Goal: Communication & Community: Answer question/provide support

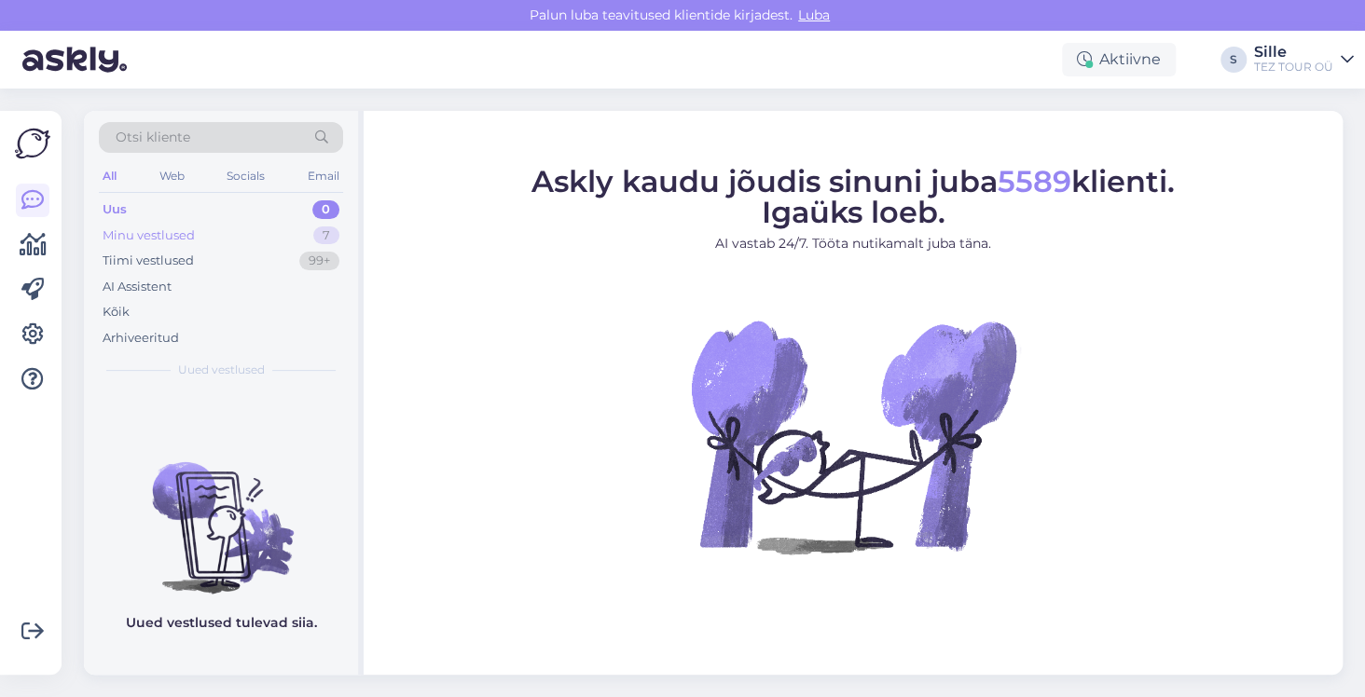
click at [131, 231] on div "Minu vestlused" at bounding box center [149, 236] width 92 height 19
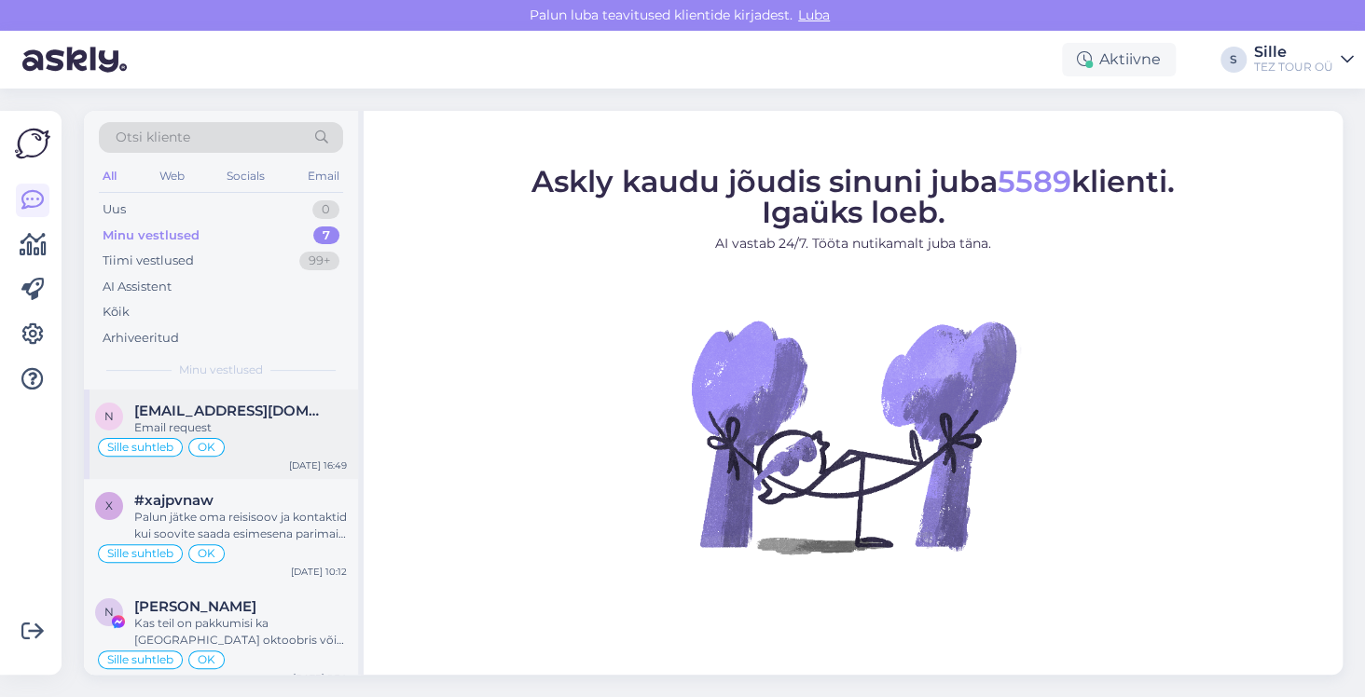
click at [225, 439] on div "Sille suhtleb OK" at bounding box center [221, 447] width 252 height 22
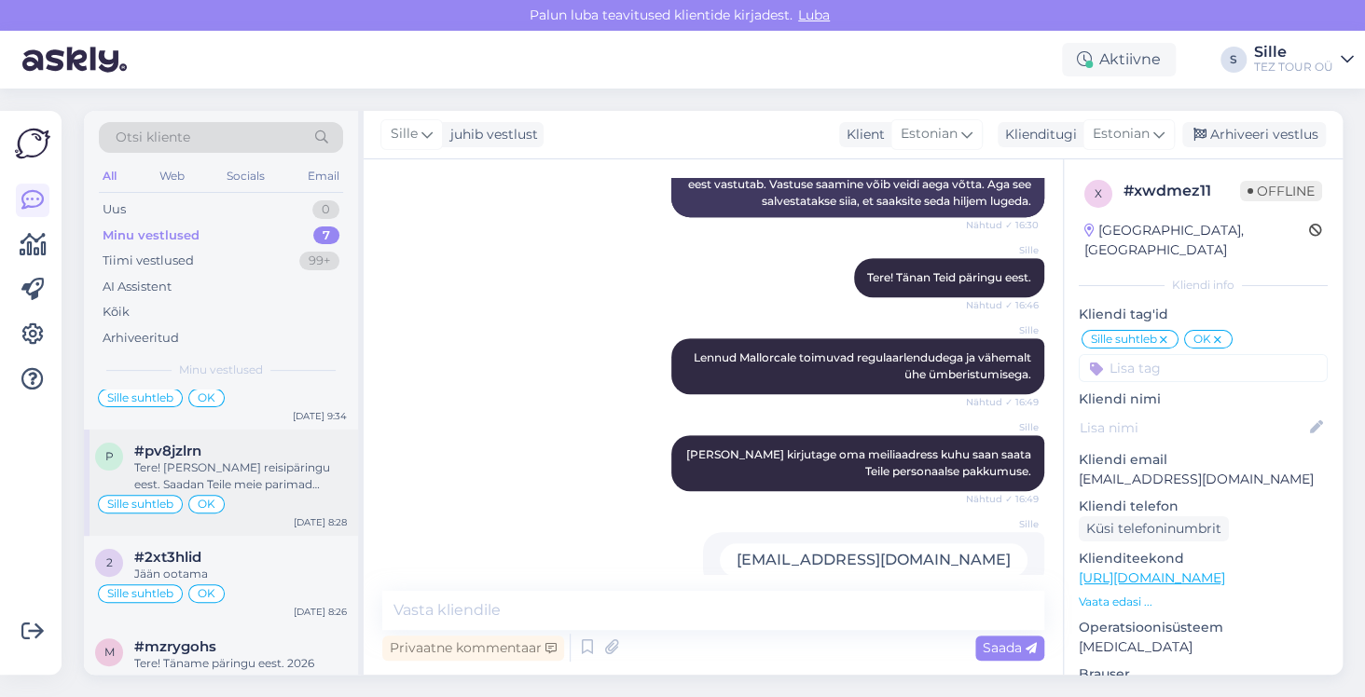
scroll to position [234, 0]
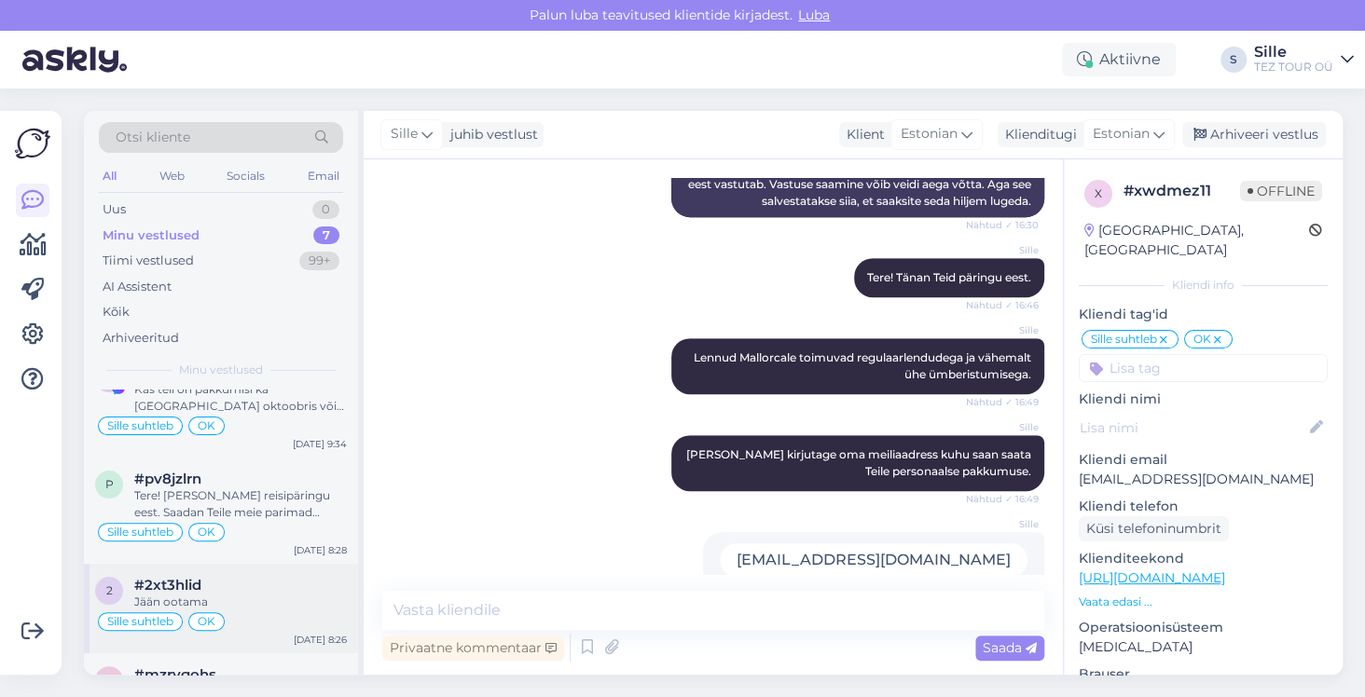
click at [244, 607] on div "2 #2xt3hlid Jään ootama Sille suhtleb OK [DATE] 8:26" at bounding box center [221, 609] width 274 height 90
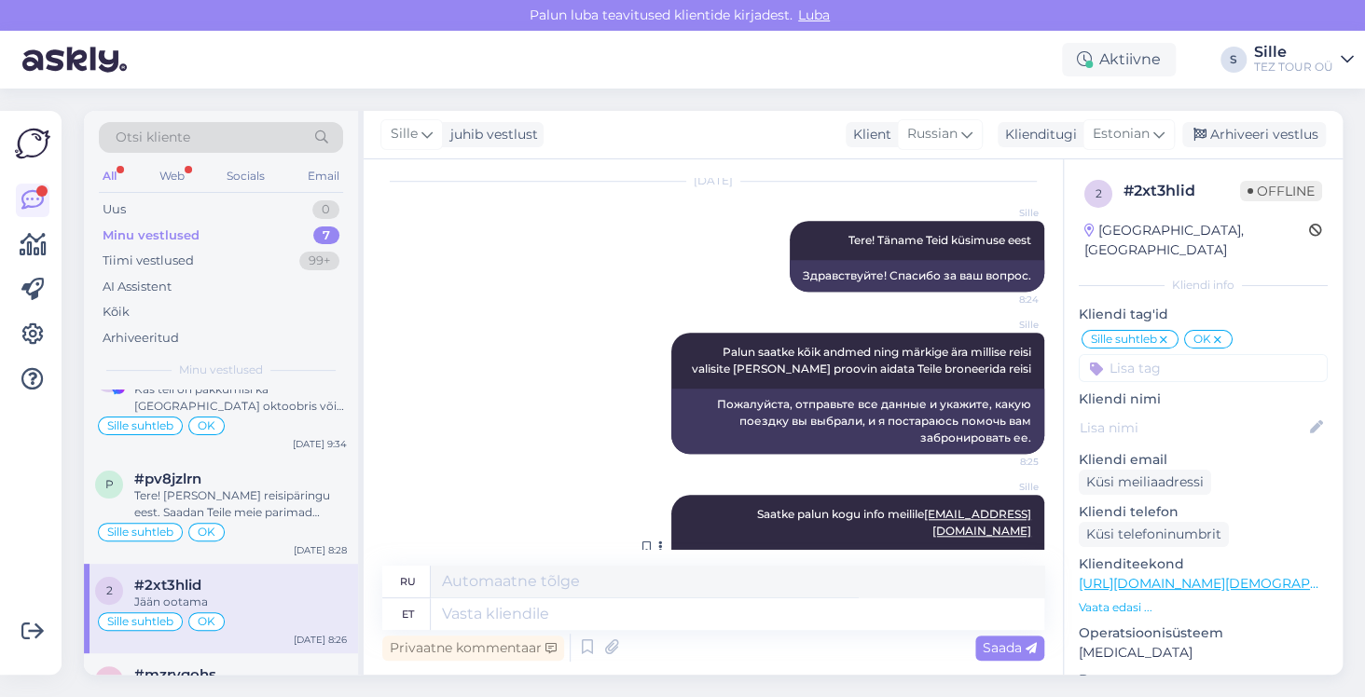
scroll to position [876, 0]
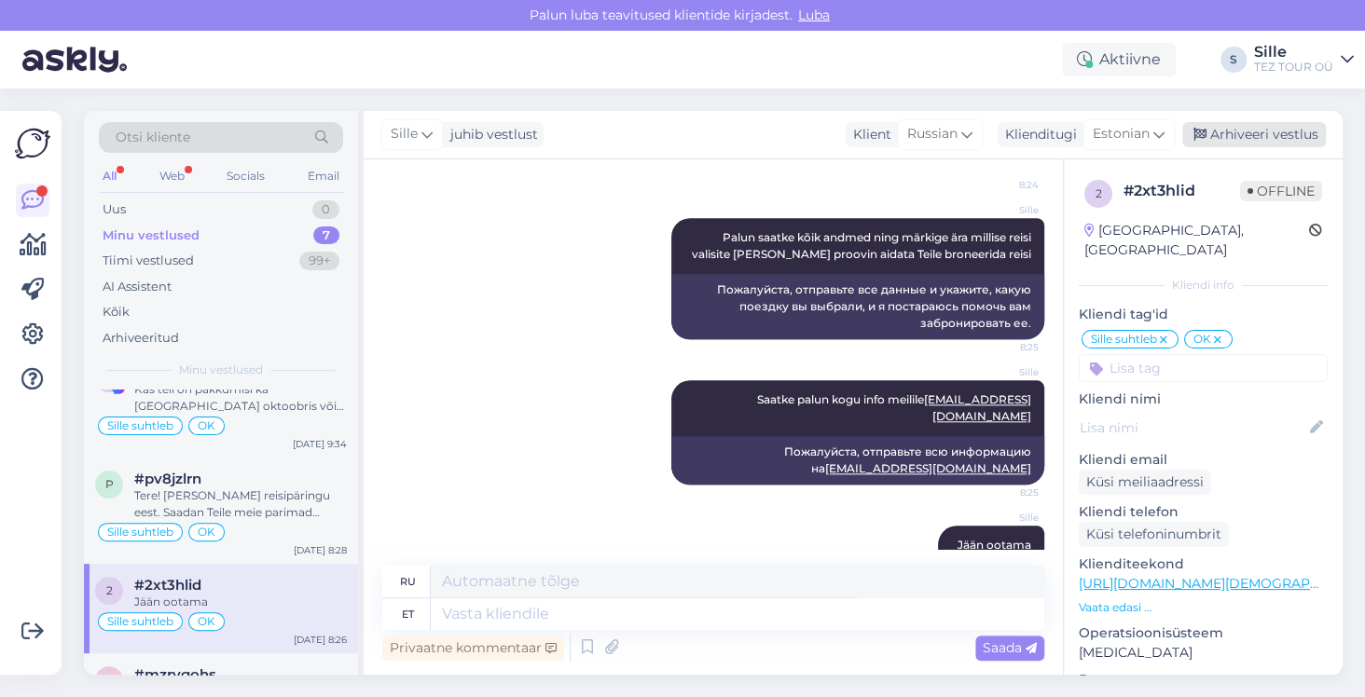
click at [1264, 129] on div "Arhiveeri vestlus" at bounding box center [1254, 134] width 144 height 25
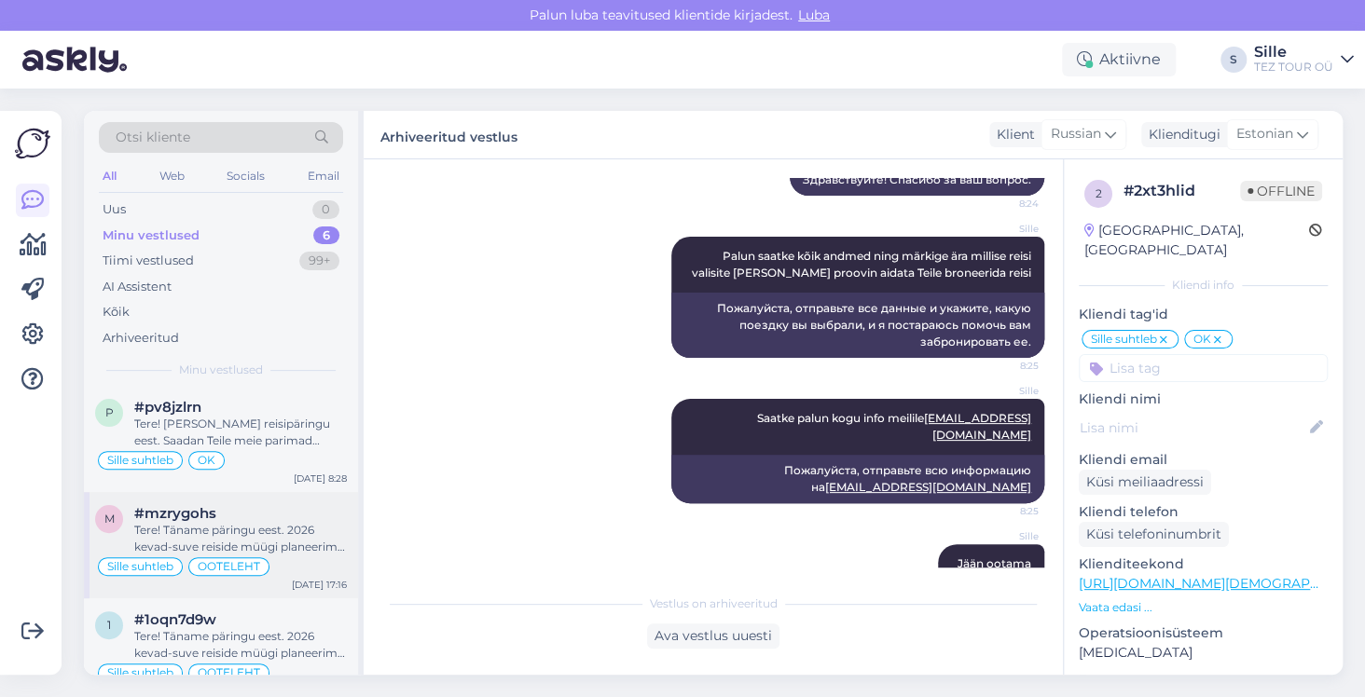
scroll to position [331, 0]
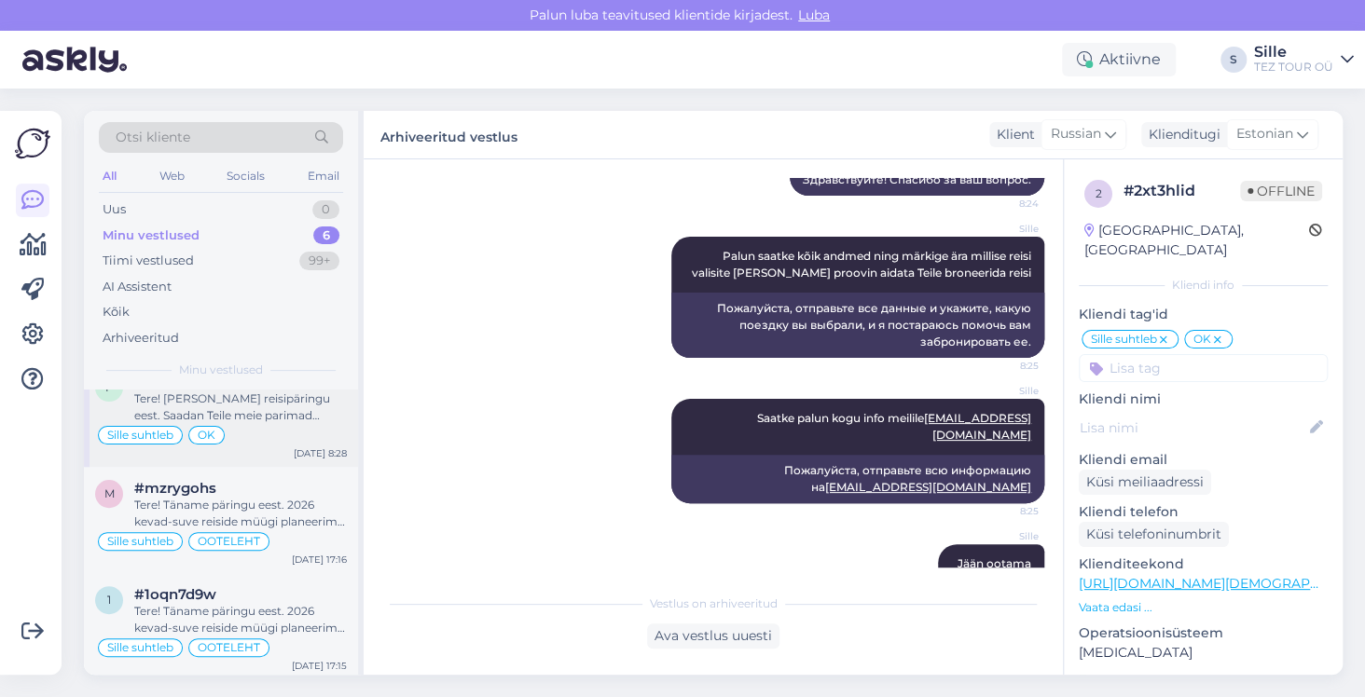
click at [269, 425] on div "Sille suhtleb OK" at bounding box center [221, 435] width 252 height 22
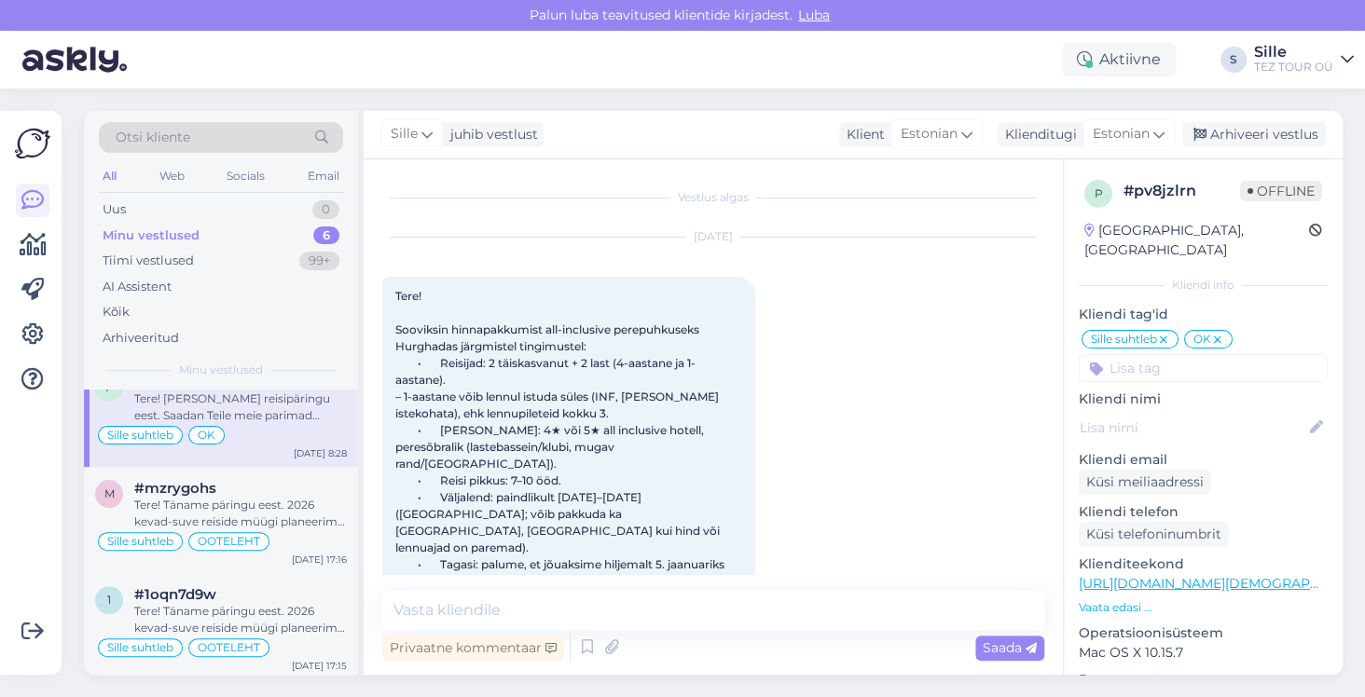
scroll to position [0, 0]
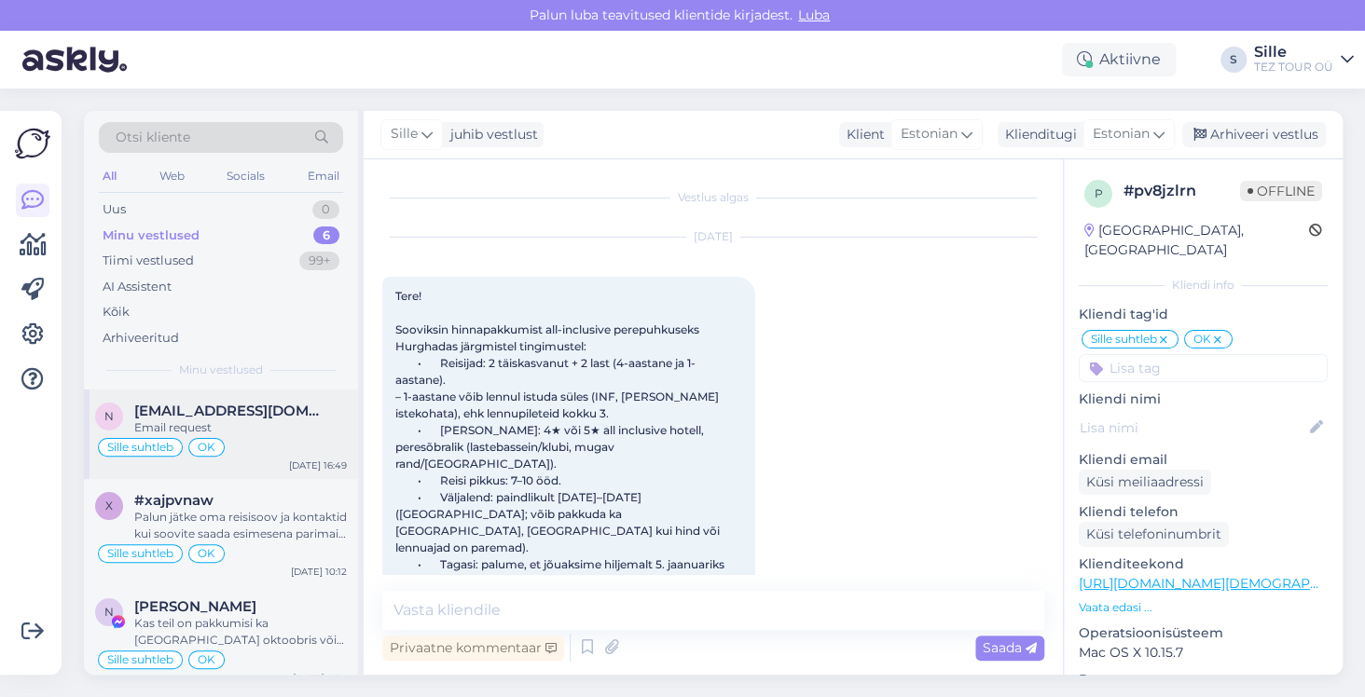
click at [253, 458] on div "n [EMAIL_ADDRESS][DOMAIN_NAME] Email request Sille suhtleb OK [DATE] 16:49" at bounding box center [221, 435] width 274 height 90
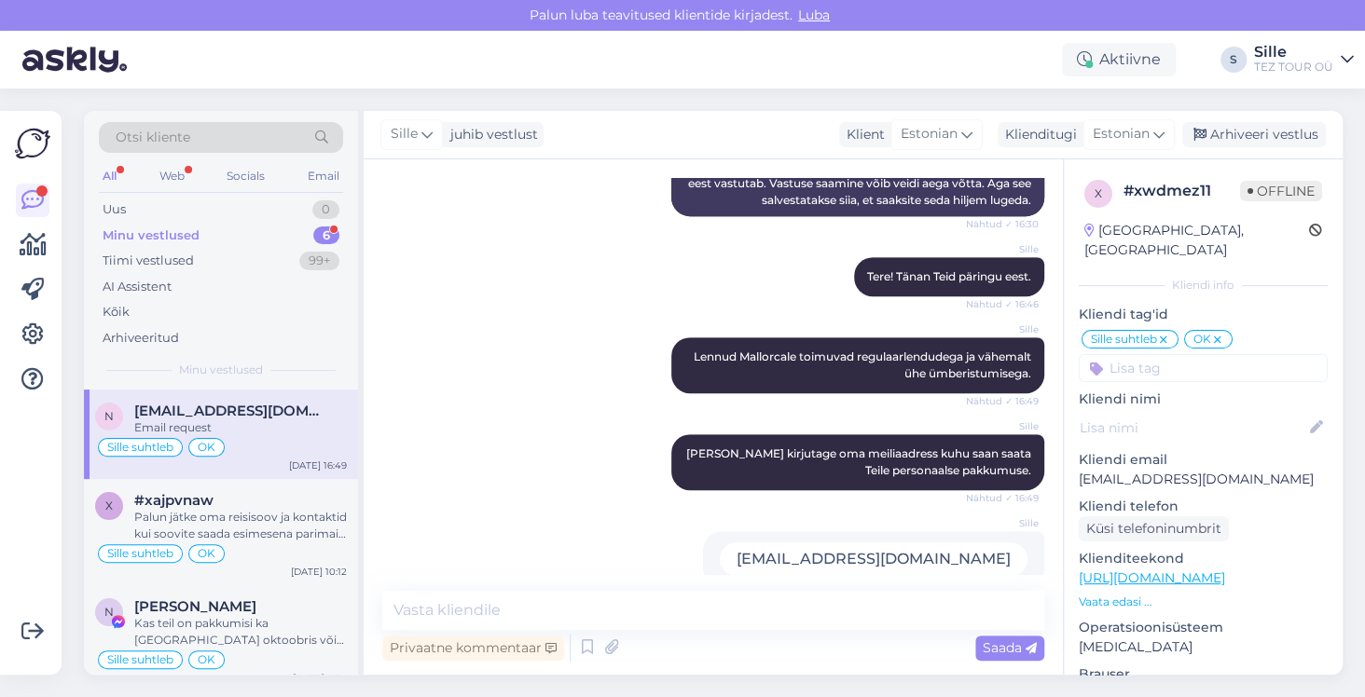
click at [220, 405] on span "[EMAIL_ADDRESS][DOMAIN_NAME]" at bounding box center [231, 411] width 194 height 17
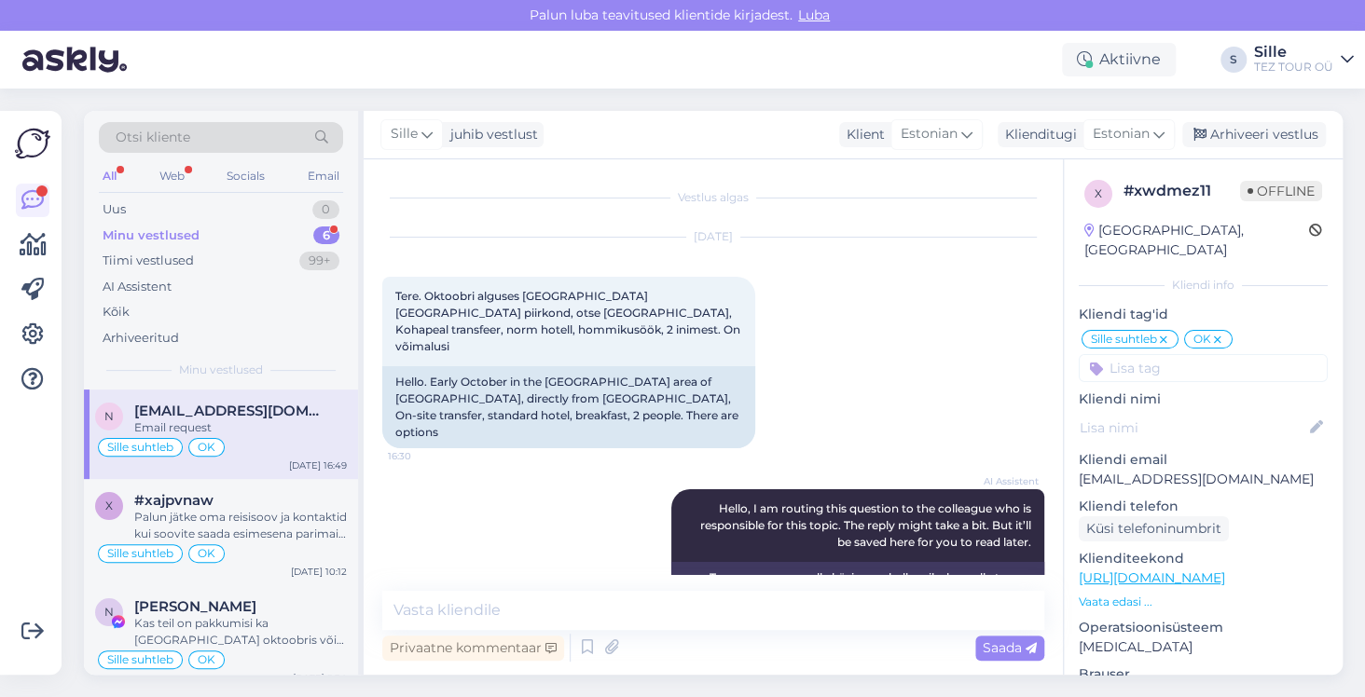
scroll to position [410, 0]
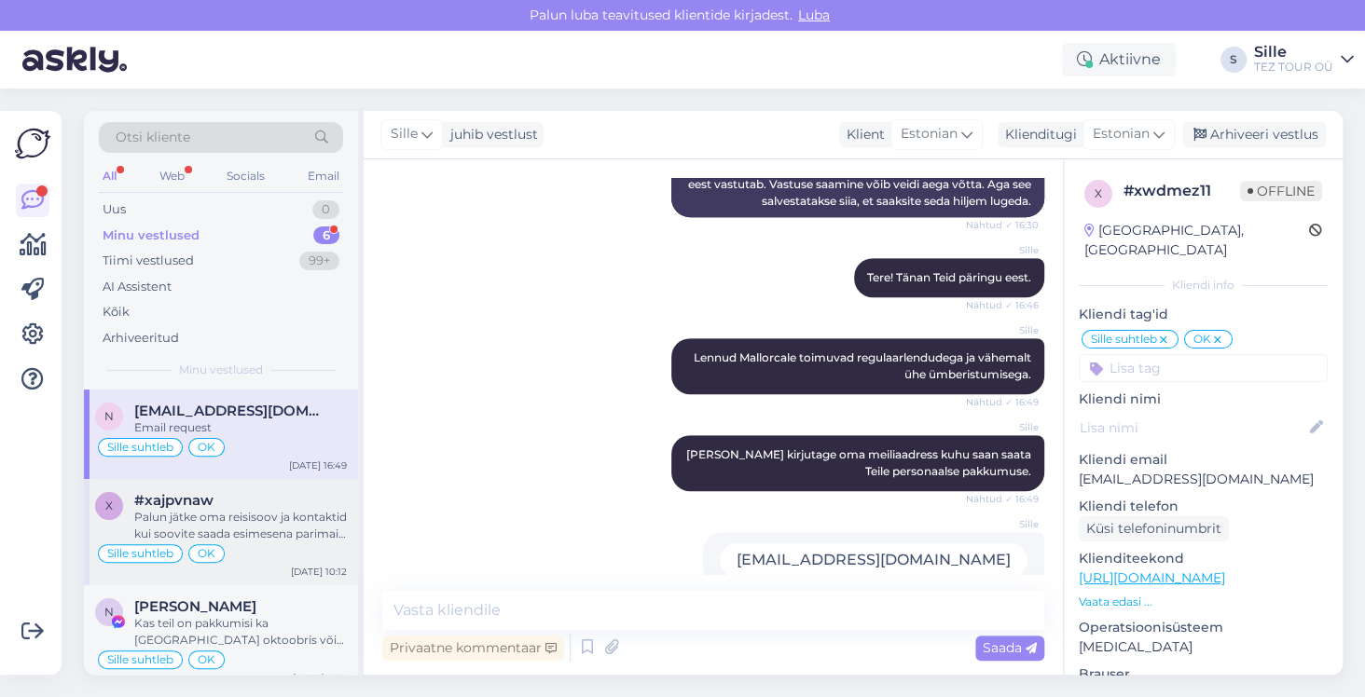
click at [178, 515] on div "Palun jätke oma reisisoov ja kontaktid kui soovite saada esimesena parimaid ava…" at bounding box center [240, 526] width 213 height 34
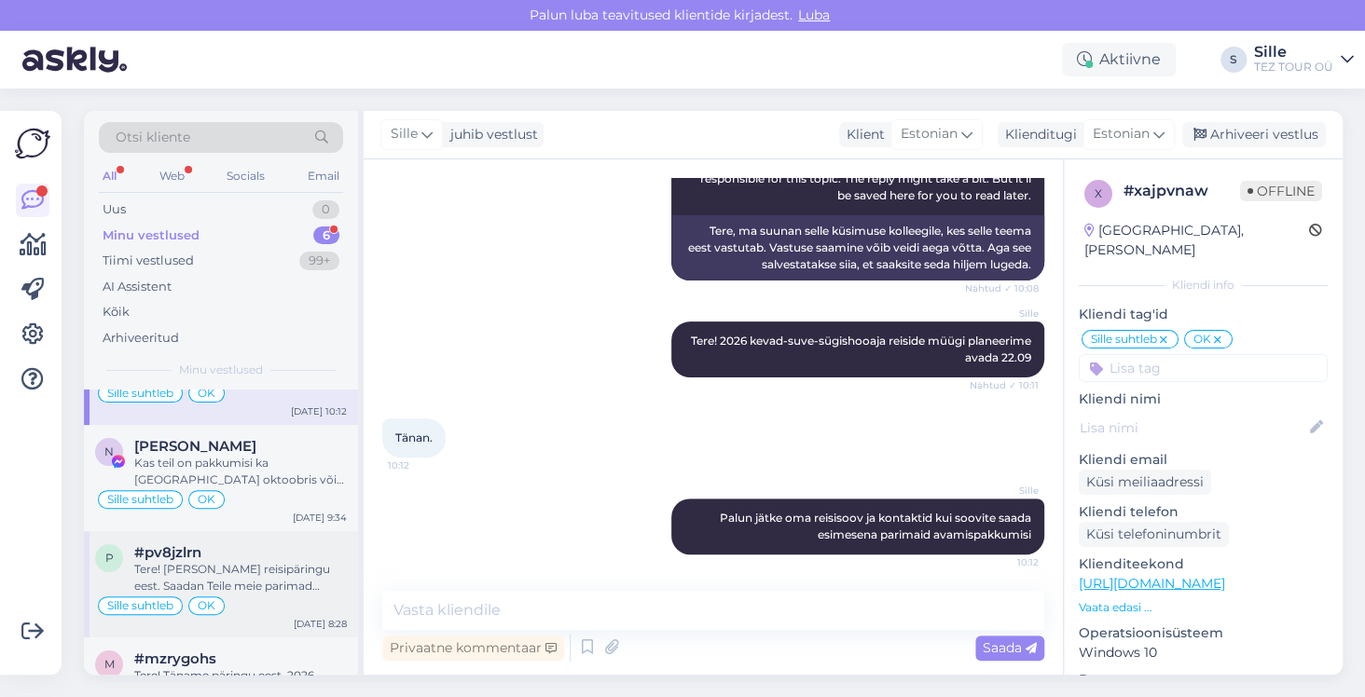
scroll to position [186, 0]
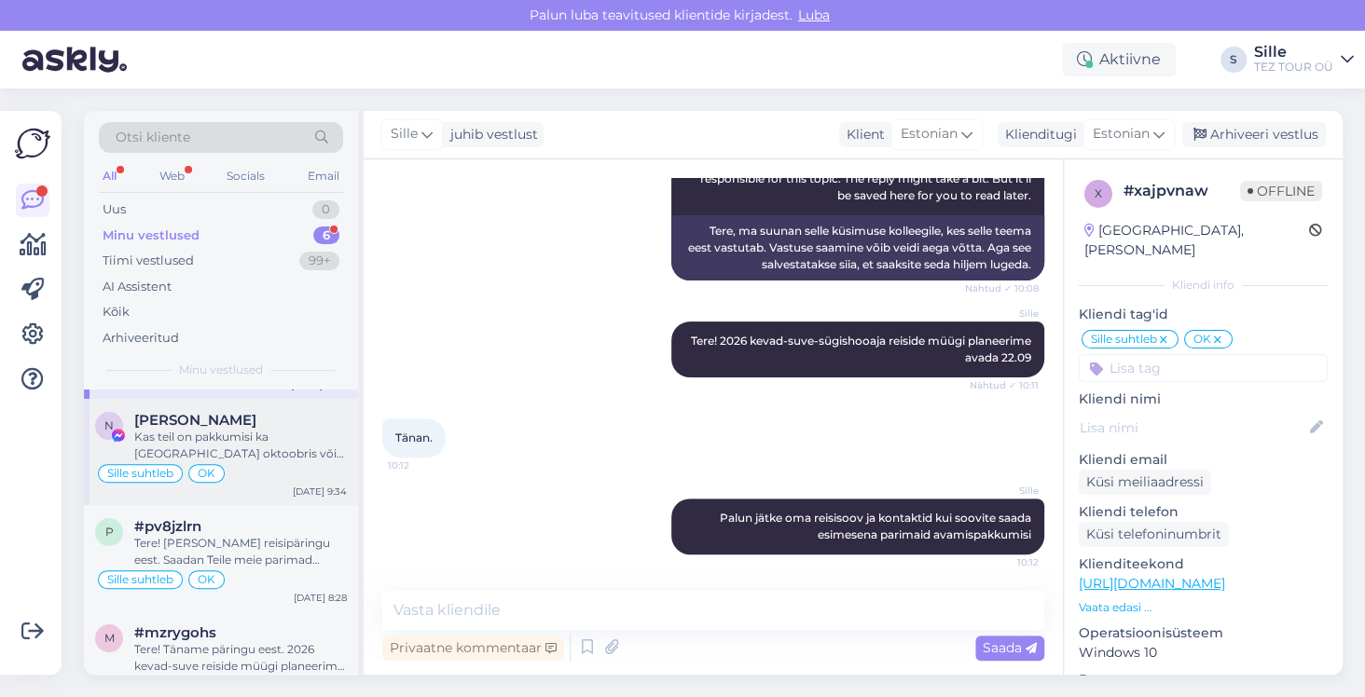
click at [242, 462] on div "Sille suhtleb OK" at bounding box center [221, 473] width 252 height 22
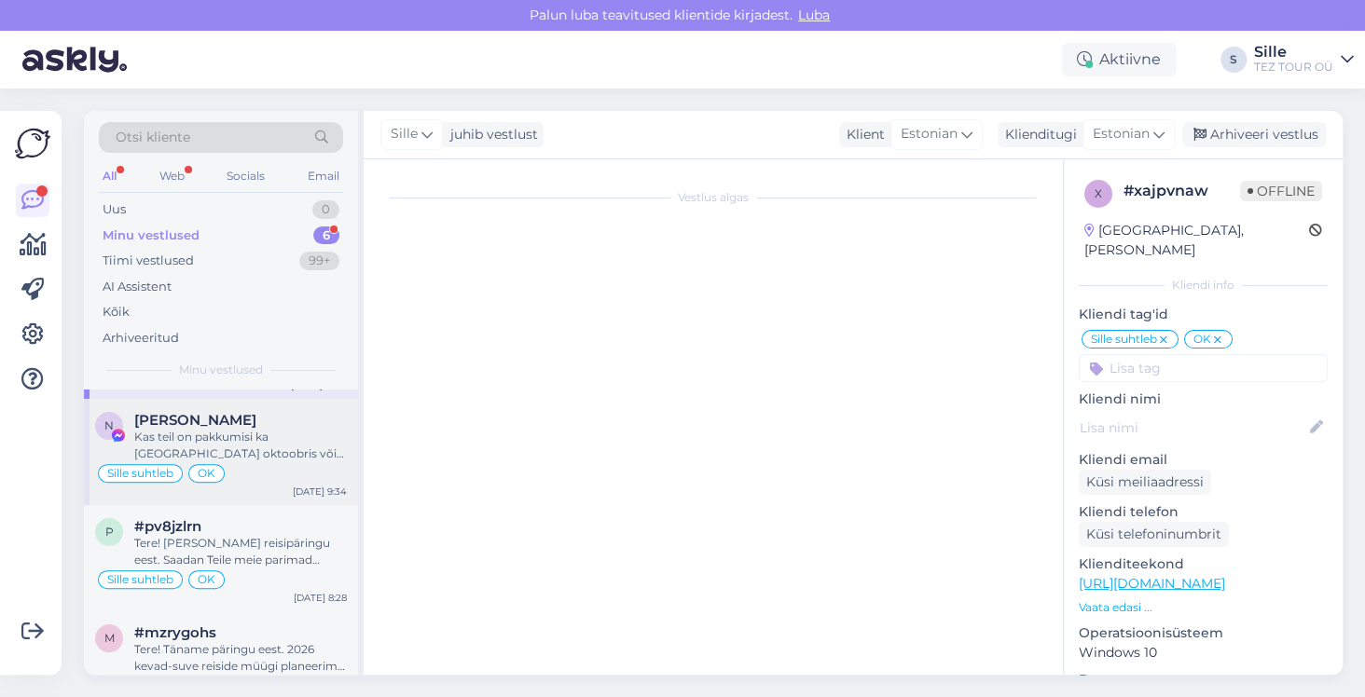
scroll to position [471, 0]
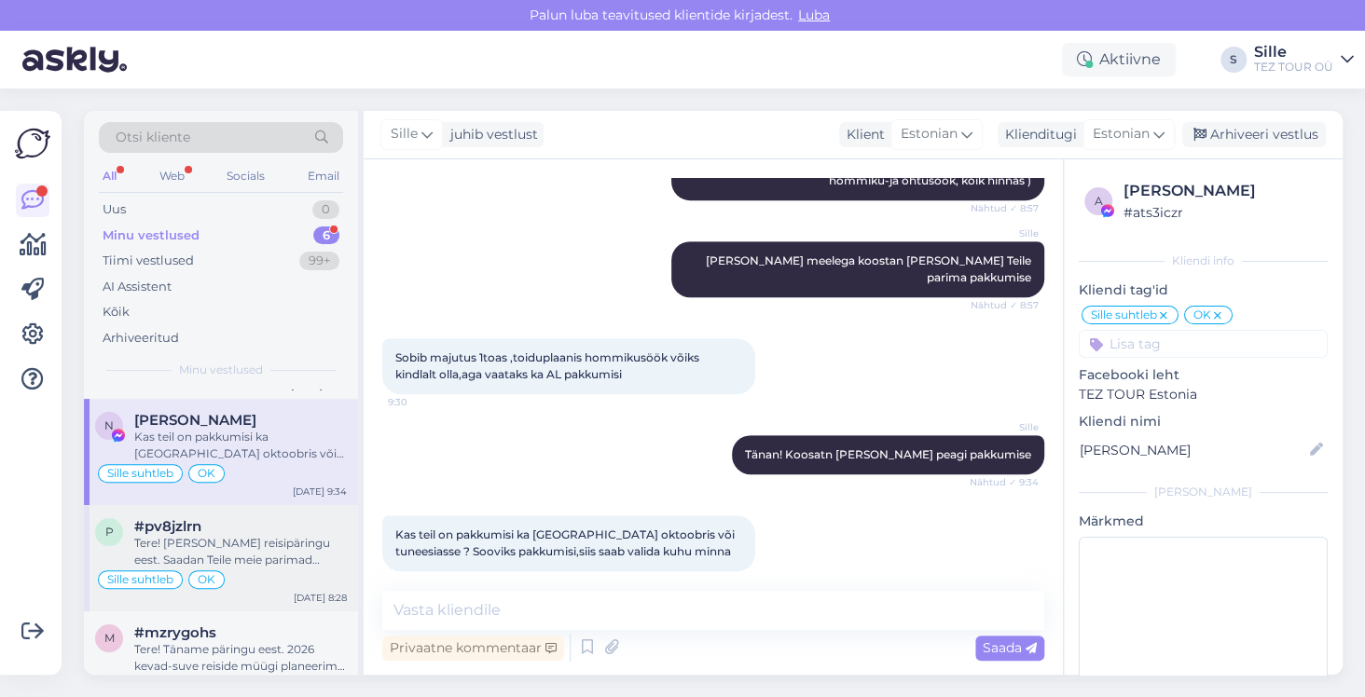
click at [234, 554] on div "Tere! [PERSON_NAME] reisipäringu eest. Saadan Teile meie parimad pakkumised esi…" at bounding box center [240, 552] width 213 height 34
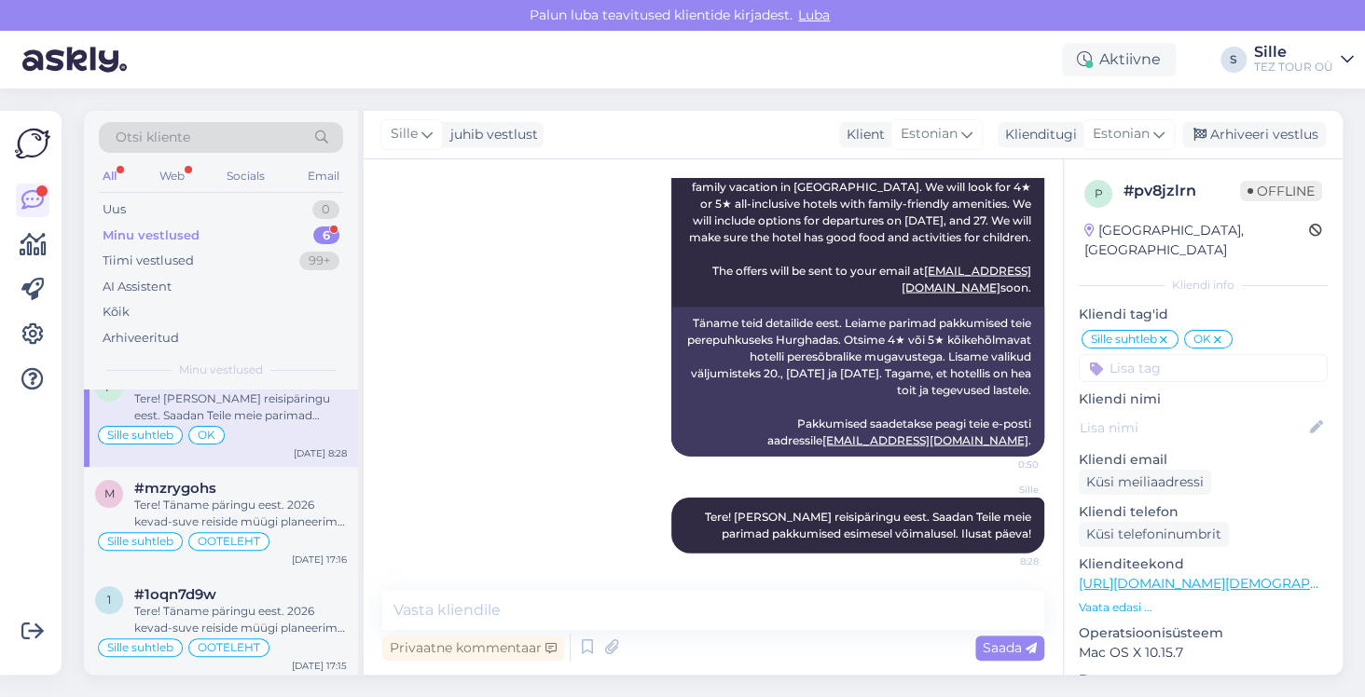
scroll to position [0, 0]
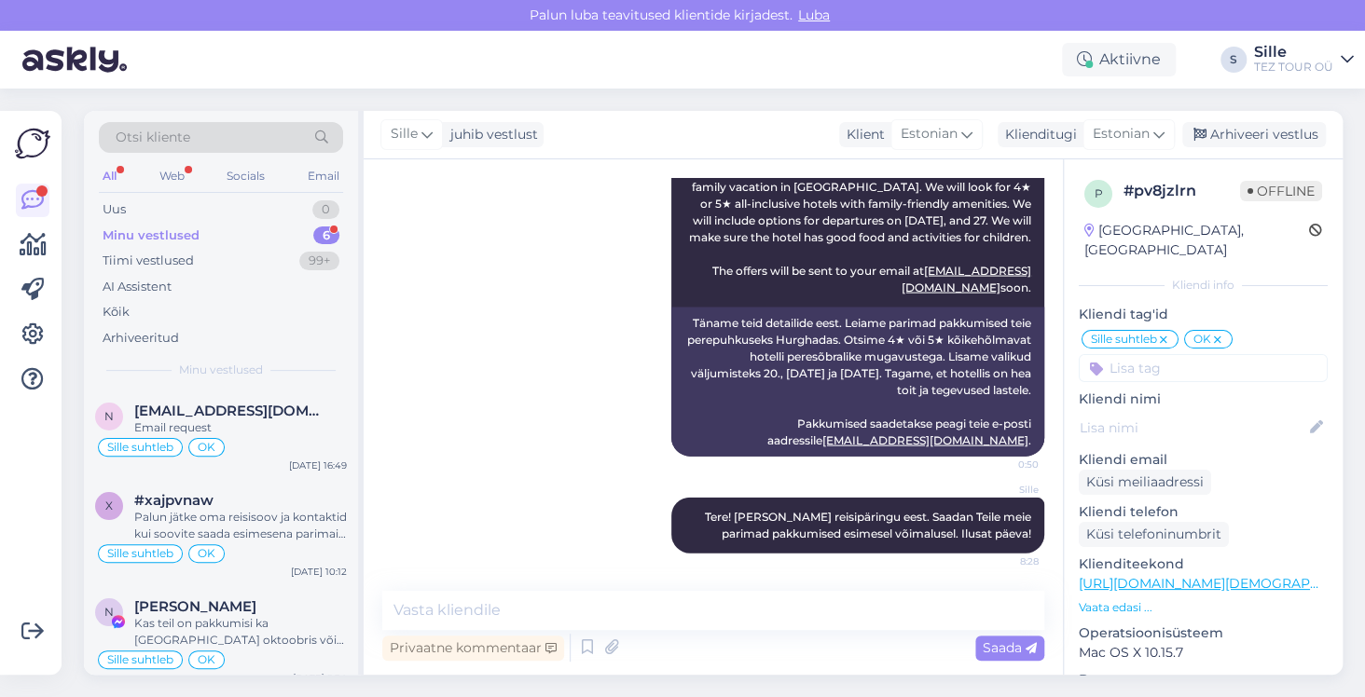
click at [179, 232] on div "Minu vestlused" at bounding box center [151, 236] width 97 height 19
click at [214, 425] on div "Email request" at bounding box center [240, 428] width 213 height 17
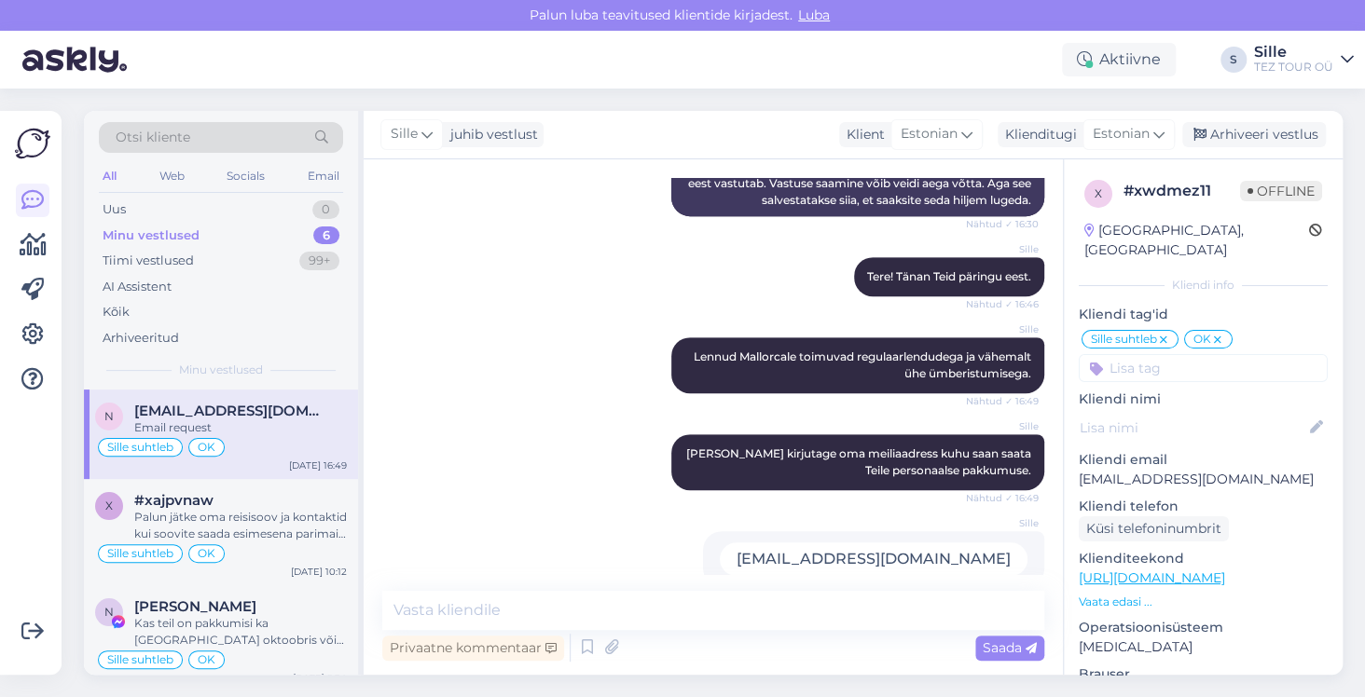
scroll to position [410, 0]
